Goal: Information Seeking & Learning: Understand process/instructions

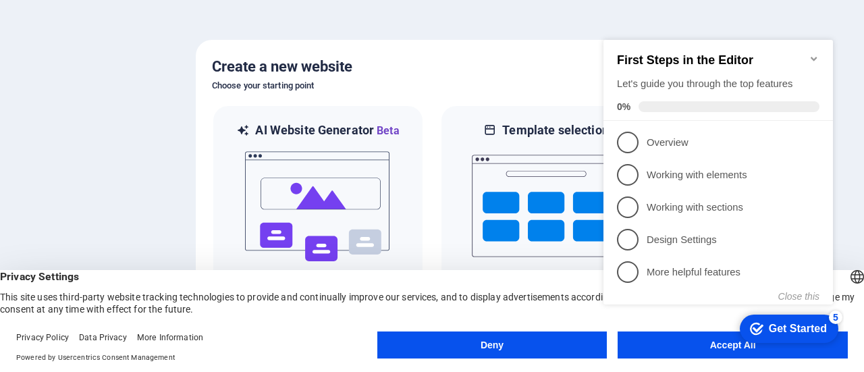
click at [814, 55] on icon "Minimize checklist" at bounding box center [814, 58] width 11 height 11
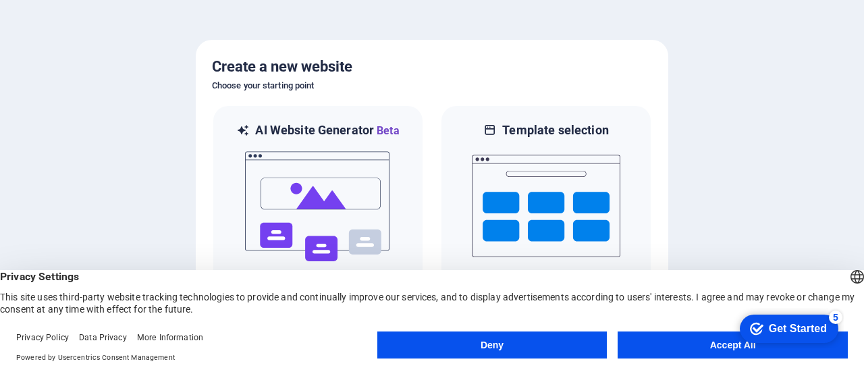
click at [670, 340] on button "Accept All" at bounding box center [733, 344] width 230 height 27
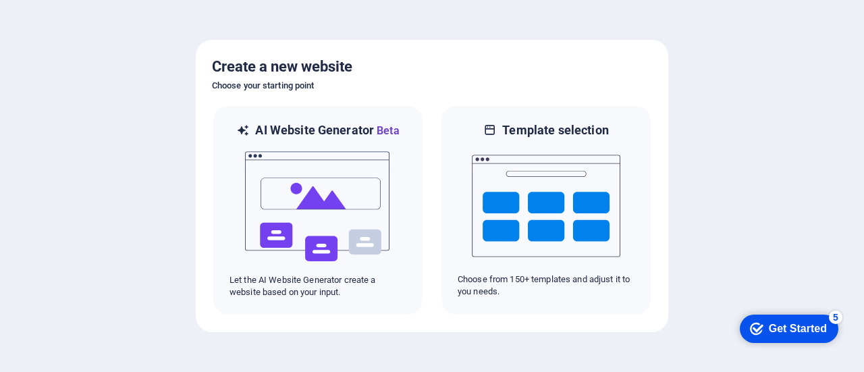
click at [752, 325] on icon "checkmark" at bounding box center [756, 328] width 13 height 13
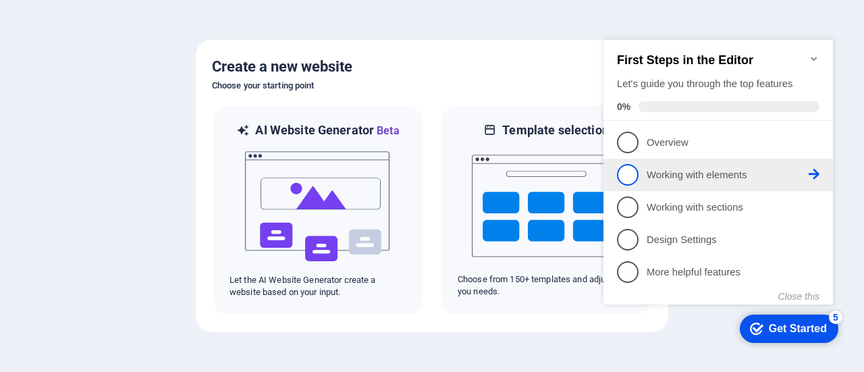
drag, startPoint x: 630, startPoint y: 139, endPoint x: 630, endPoint y: 161, distance: 21.6
click at [630, 161] on ul "1 Overview - incomplete 2 Working with elements - incomplete 3 Working with sec…" at bounding box center [717, 207] width 229 height 162
click at [630, 161] on li "2 Working with elements - incomplete" at bounding box center [717, 175] width 229 height 32
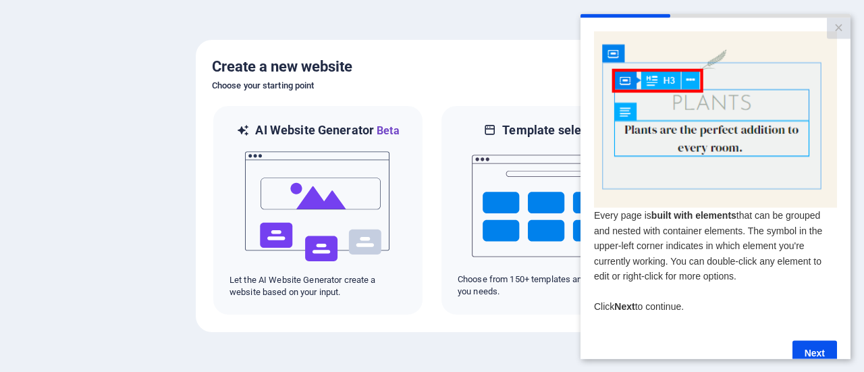
scroll to position [34, 0]
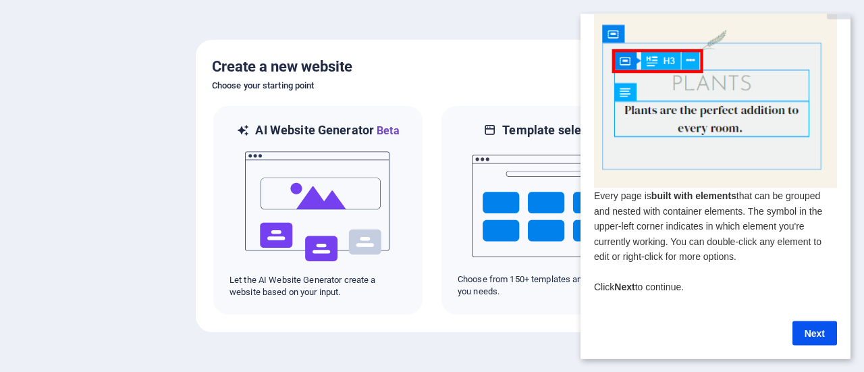
click at [482, 80] on h6 "Choose your starting point" at bounding box center [432, 86] width 440 height 16
click at [530, 36] on div at bounding box center [432, 186] width 864 height 372
click at [802, 321] on link "Next" at bounding box center [814, 333] width 45 height 24
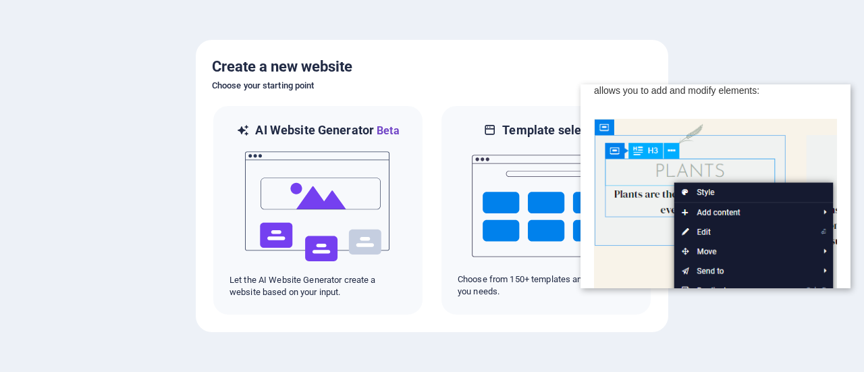
scroll to position [0, 0]
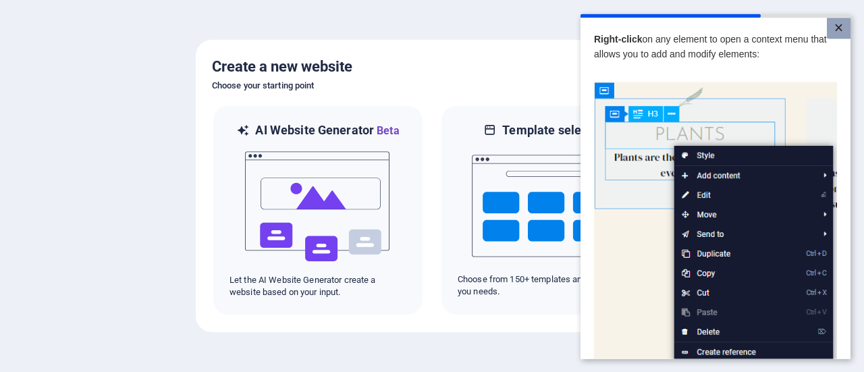
click at [834, 33] on link "×" at bounding box center [839, 28] width 24 height 21
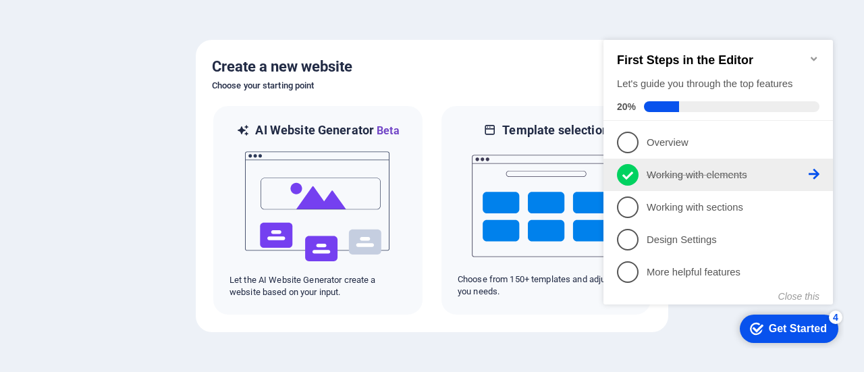
click at [628, 165] on icon at bounding box center [627, 175] width 11 height 20
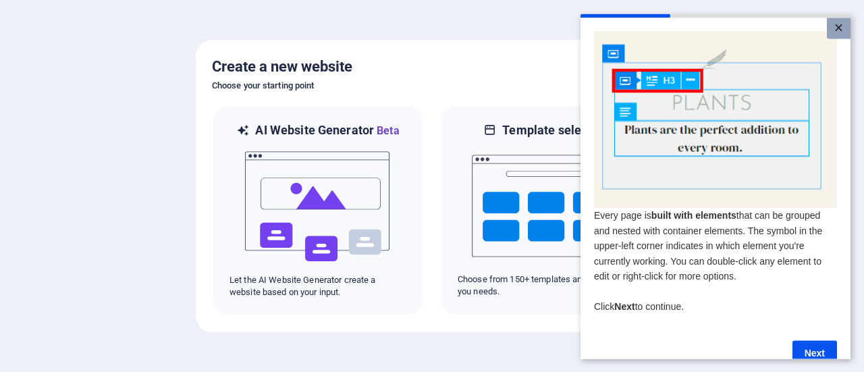
click at [840, 24] on link "×" at bounding box center [839, 28] width 24 height 21
